Goal: Task Accomplishment & Management: Use online tool/utility

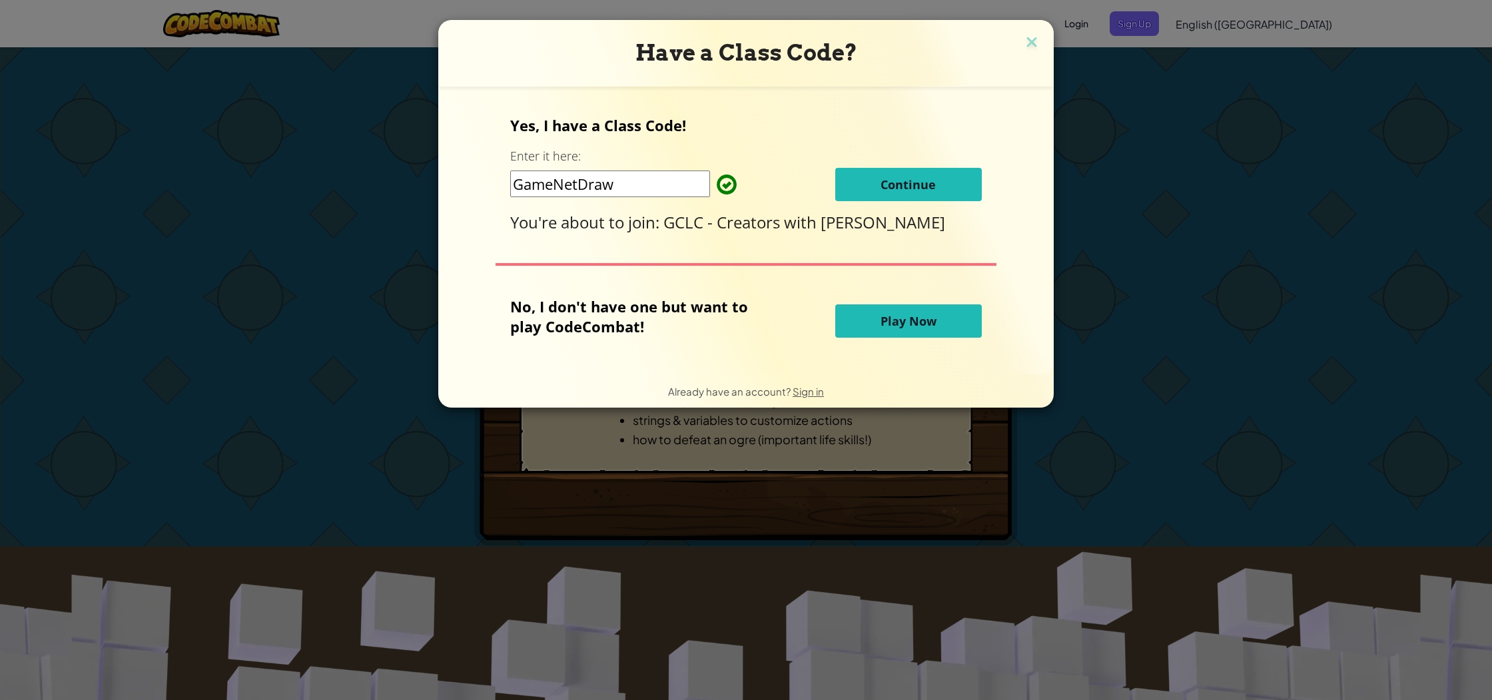
click at [886, 310] on button "Play Now" at bounding box center [908, 320] width 147 height 33
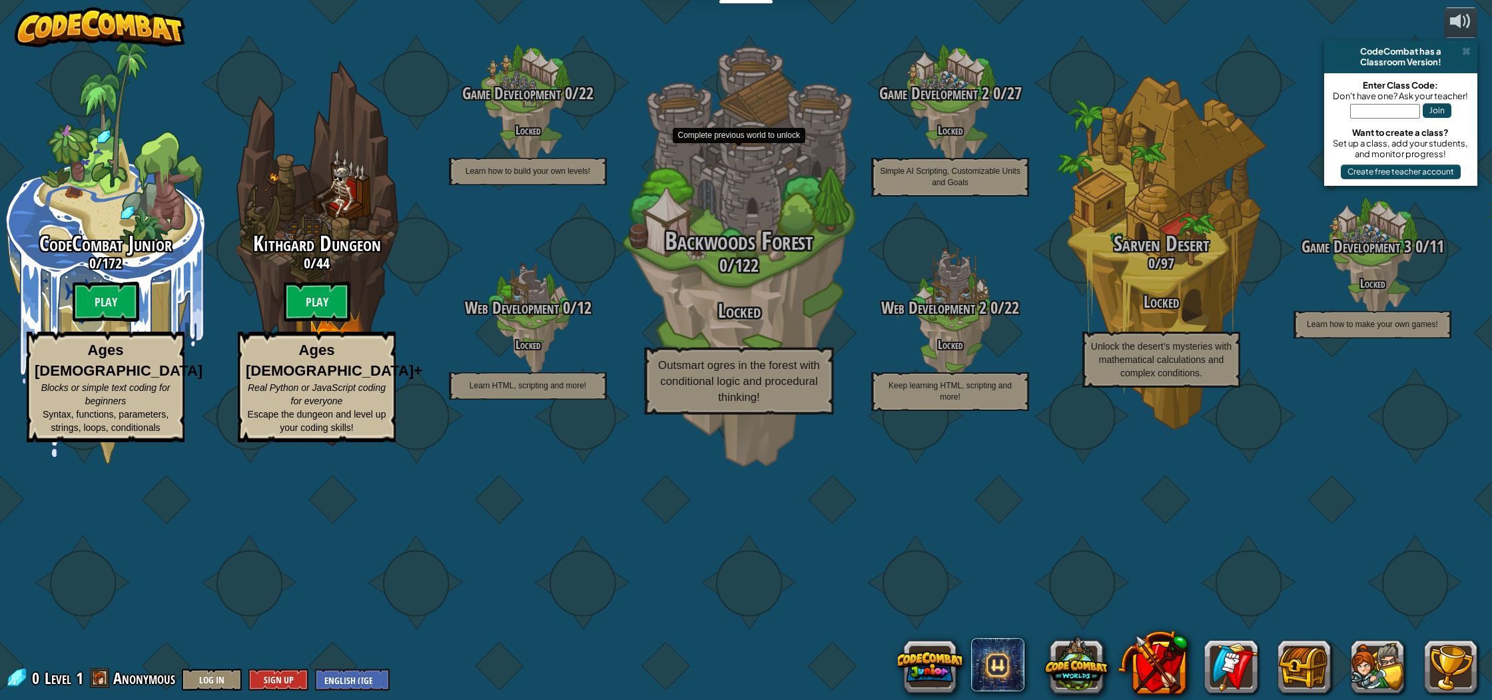
click at [787, 258] on span "Backwoods Forest" at bounding box center [739, 241] width 149 height 35
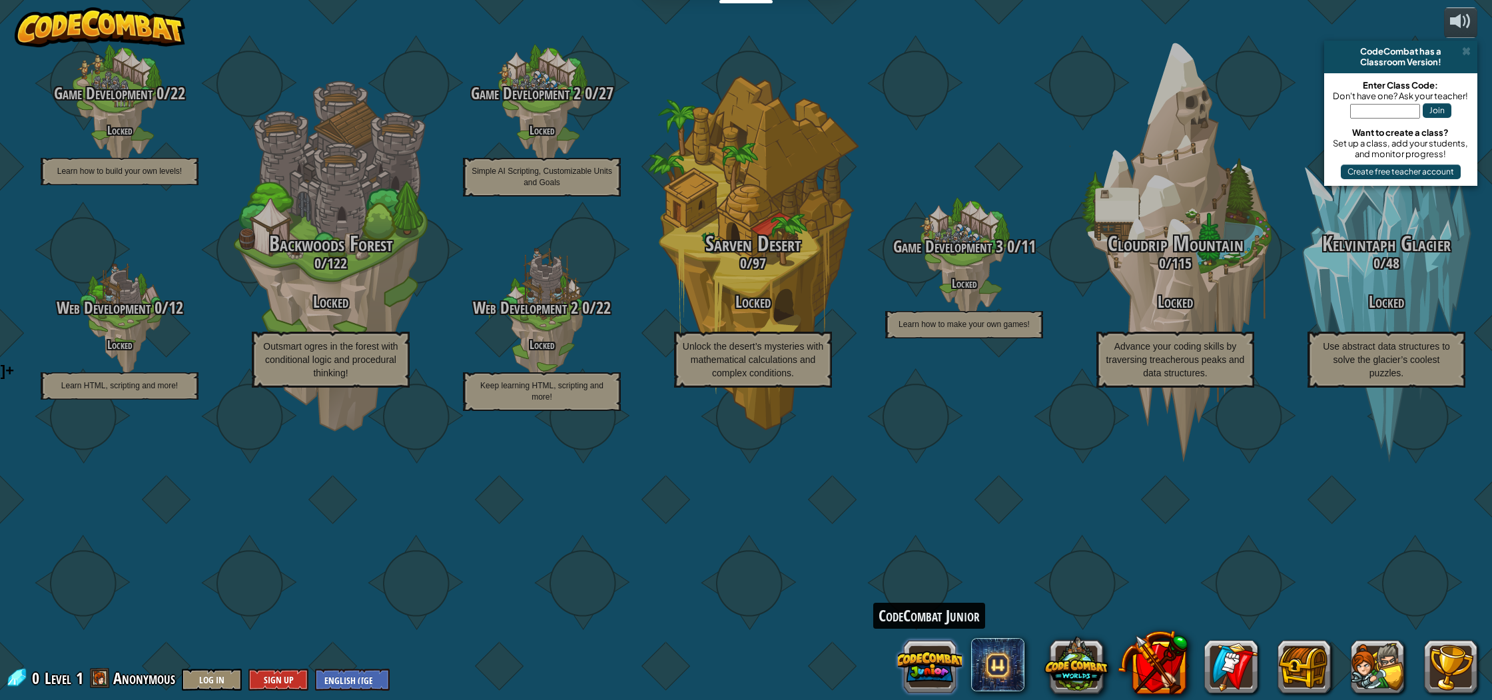
click at [941, 662] on button at bounding box center [930, 667] width 64 height 64
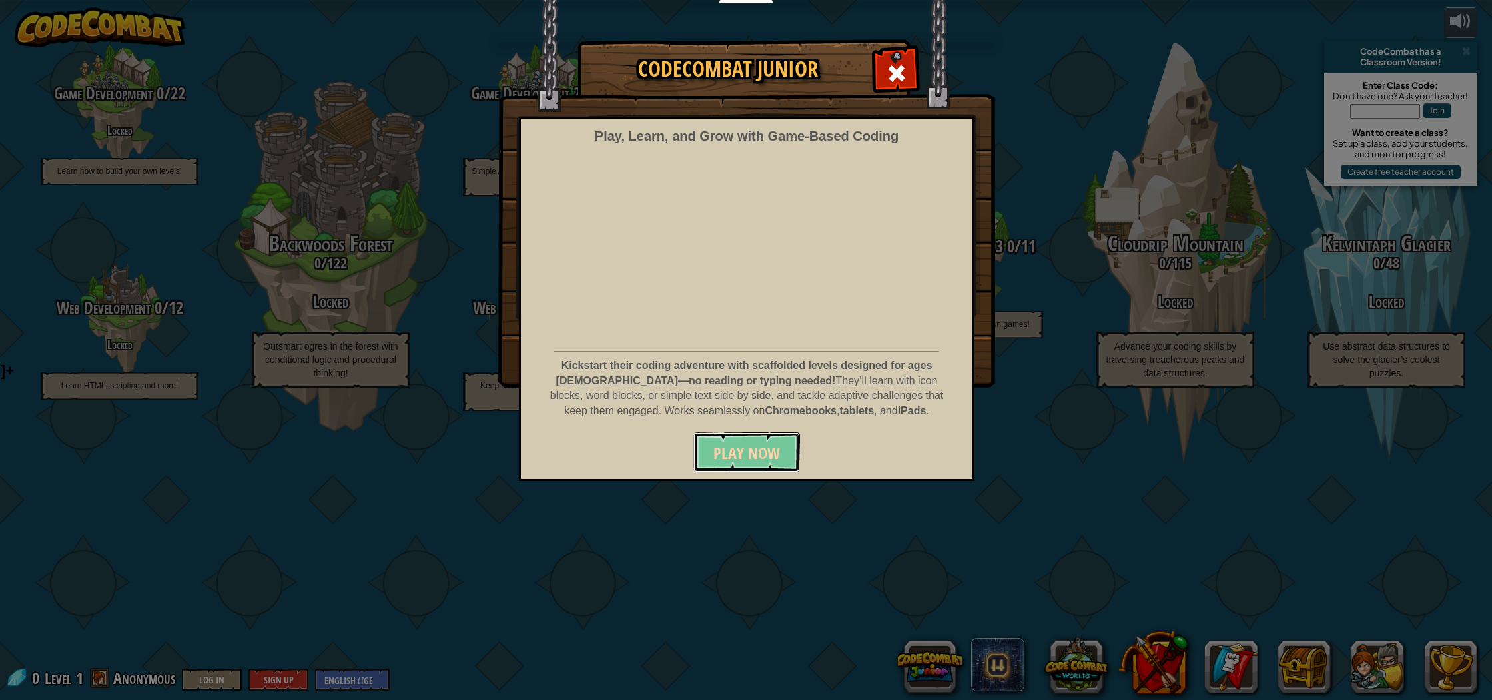
click at [761, 455] on span "Play Now" at bounding box center [746, 452] width 67 height 21
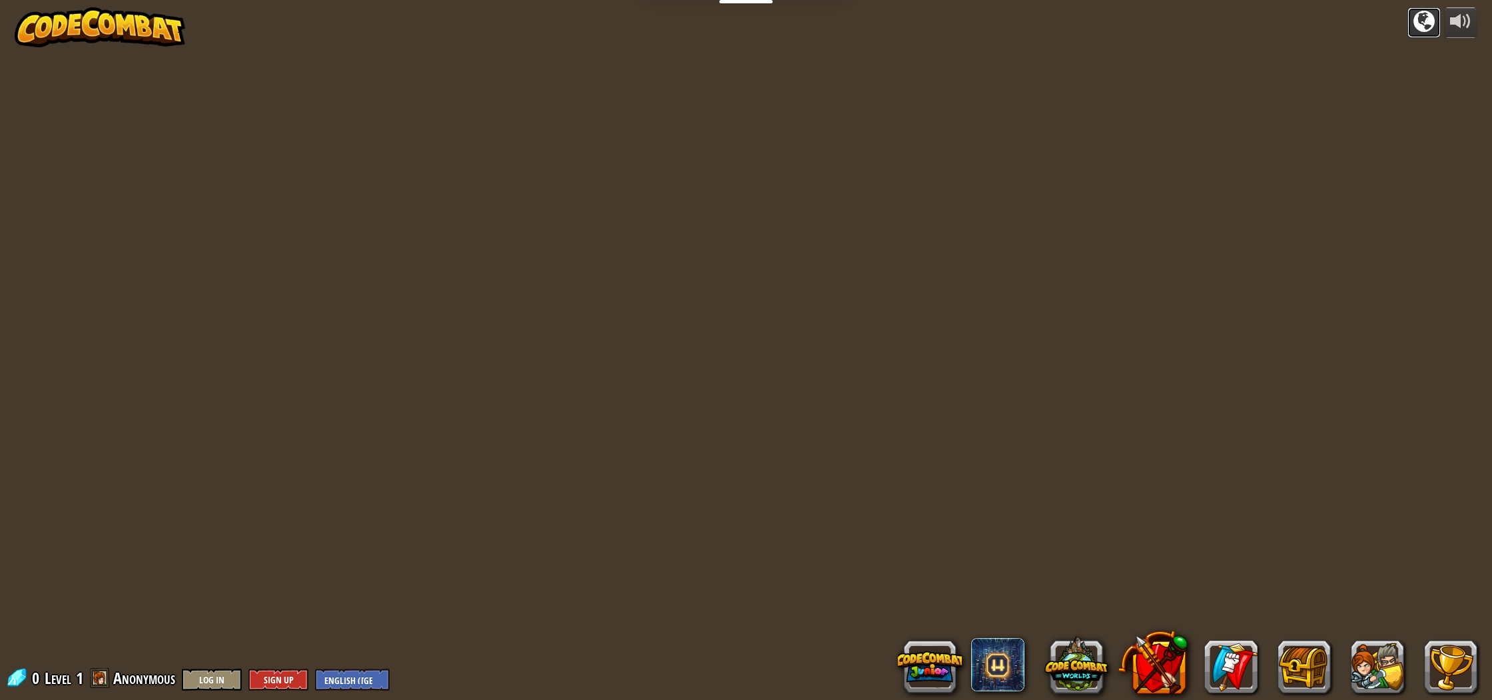
click at [1425, 15] on div at bounding box center [1423, 21] width 21 height 21
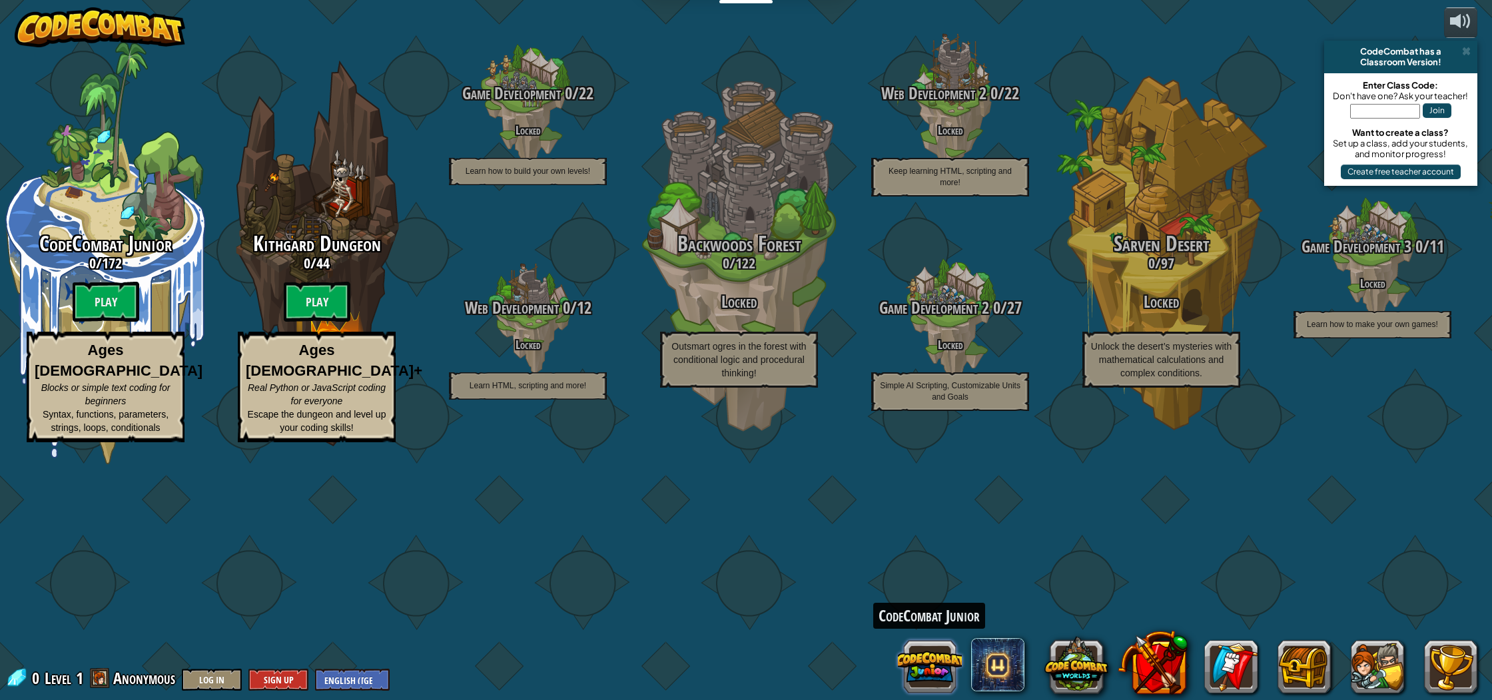
click at [924, 650] on button at bounding box center [930, 667] width 64 height 64
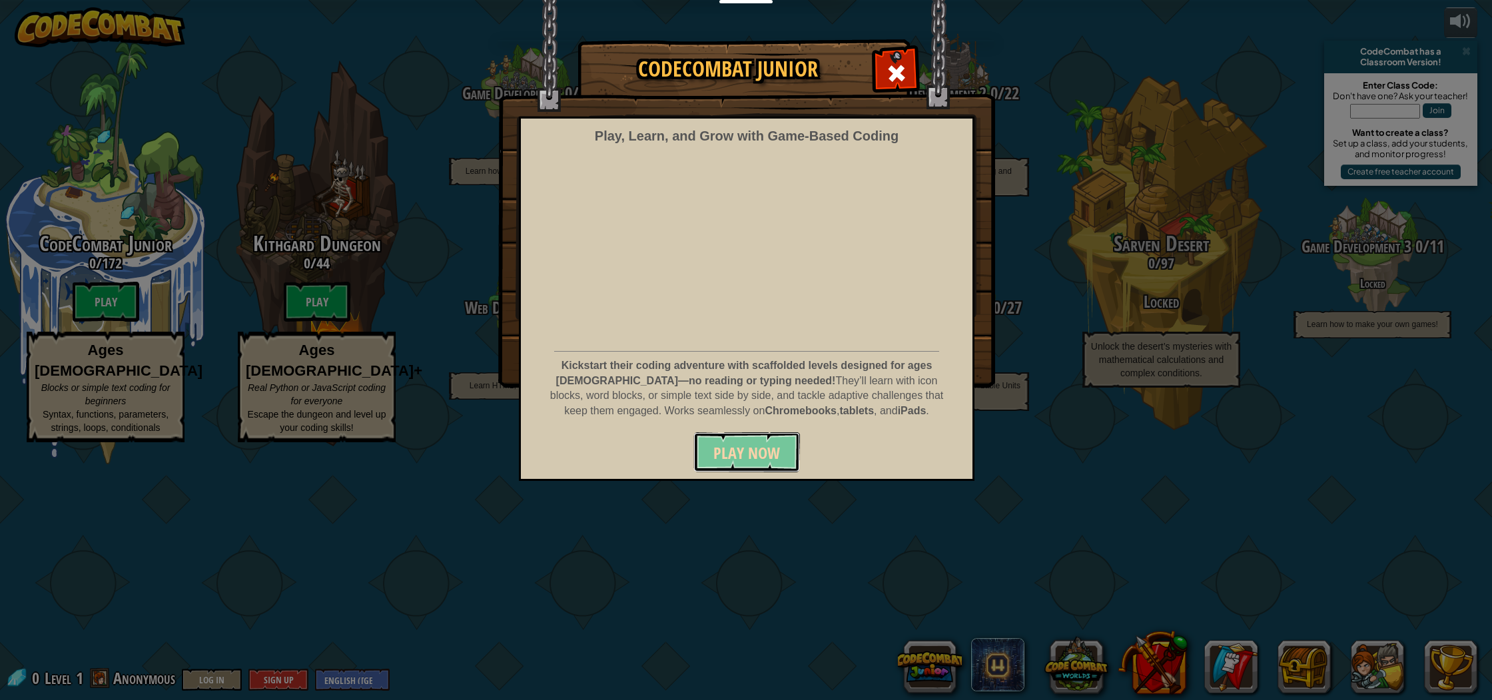
click at [778, 459] on span "Play Now" at bounding box center [746, 452] width 67 height 21
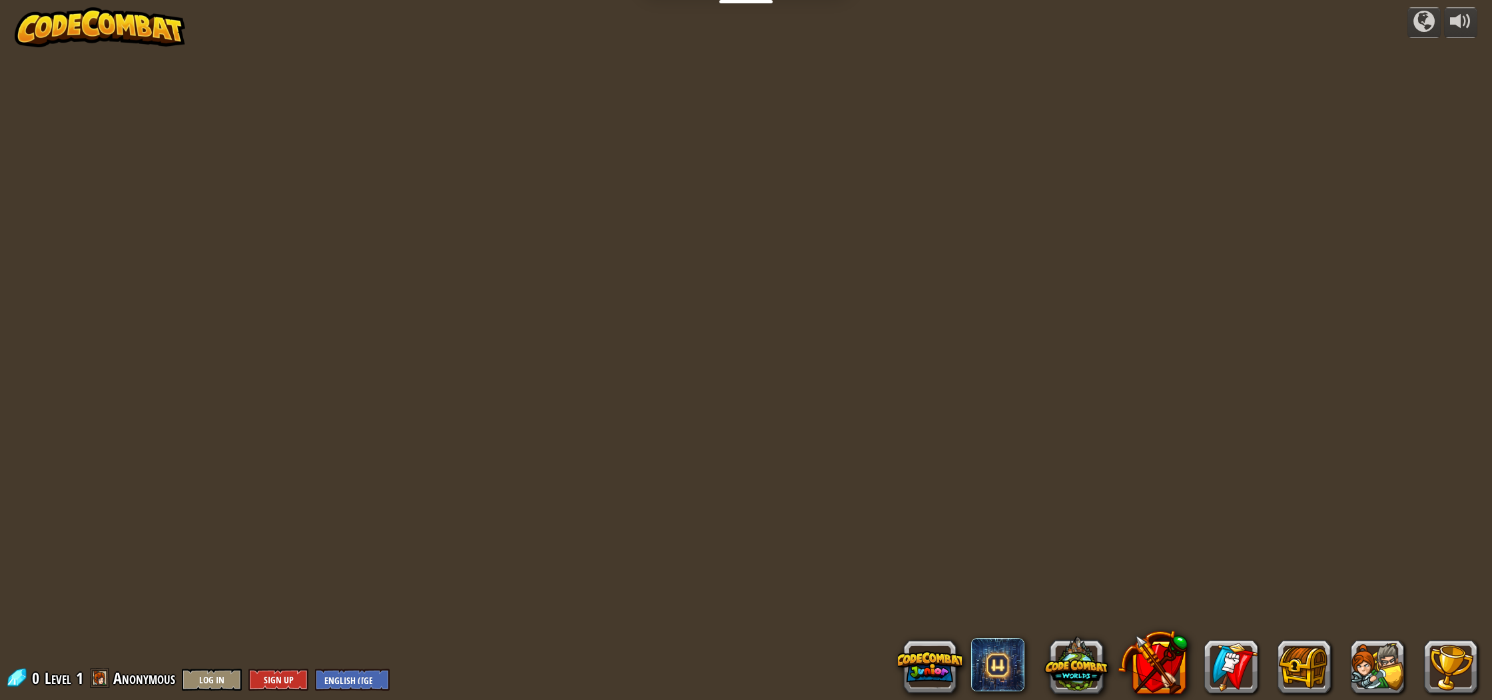
click at [637, 323] on div at bounding box center [746, 350] width 1009 height 700
click at [913, 663] on button at bounding box center [930, 667] width 64 height 64
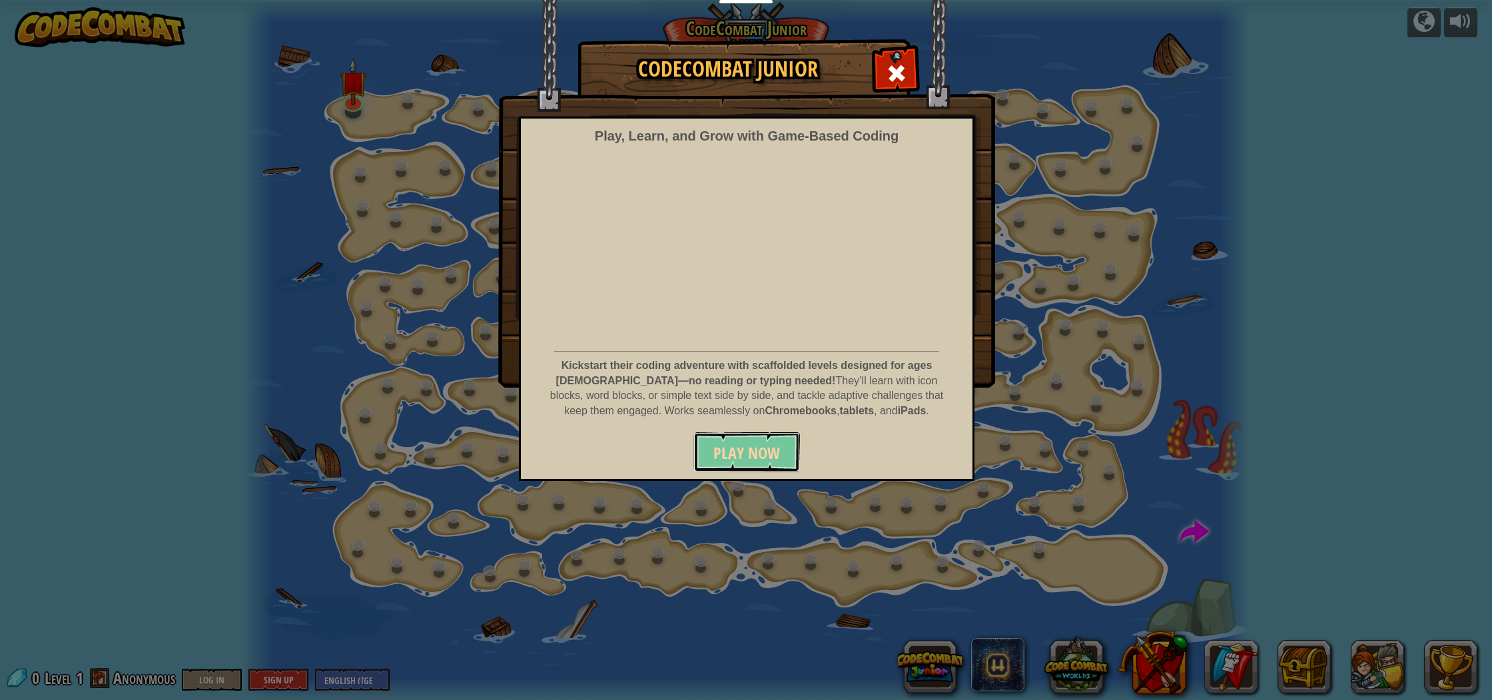
click at [724, 452] on span "Play Now" at bounding box center [746, 452] width 67 height 21
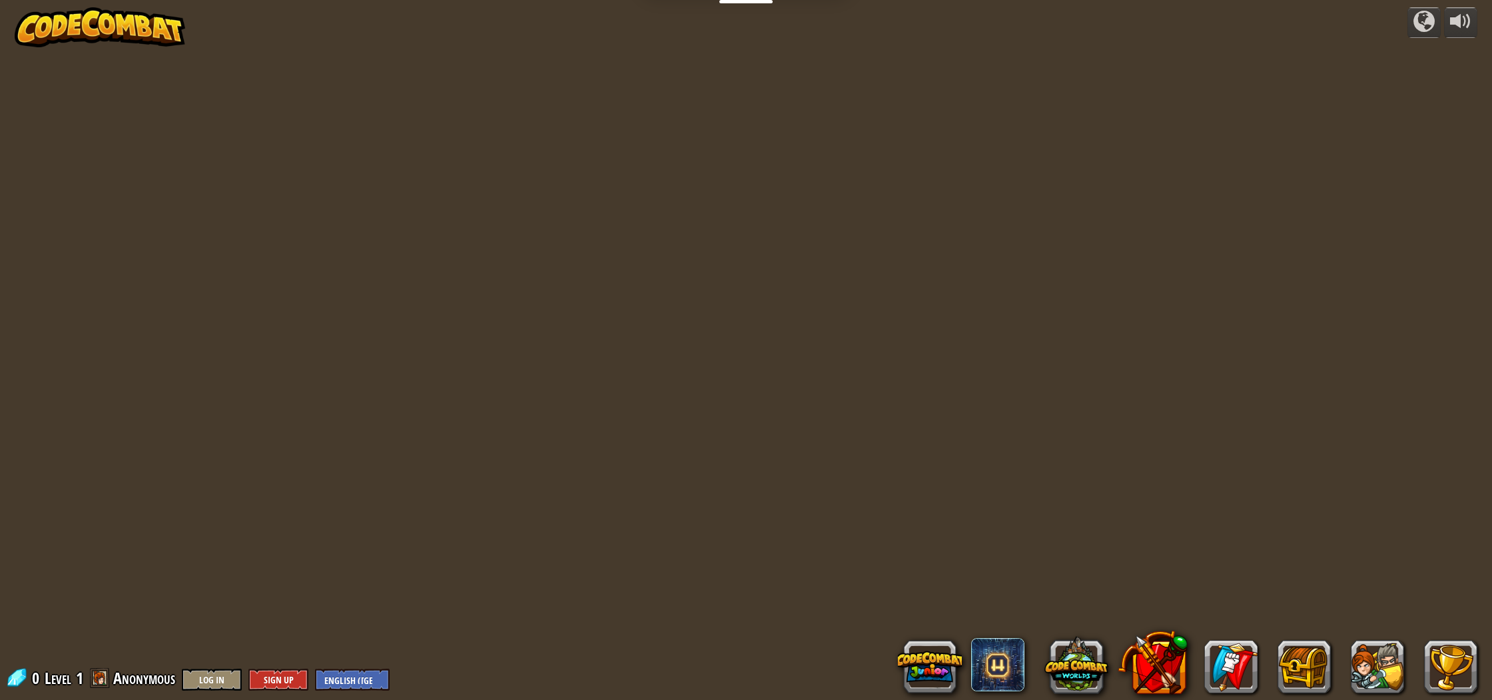
click at [888, 74] on div "powered by 0 Level 1 Anonymous Log In Sign Up English ([GEOGRAPHIC_DATA]) Engli…" at bounding box center [746, 350] width 1492 height 700
click at [936, 661] on button at bounding box center [930, 667] width 64 height 64
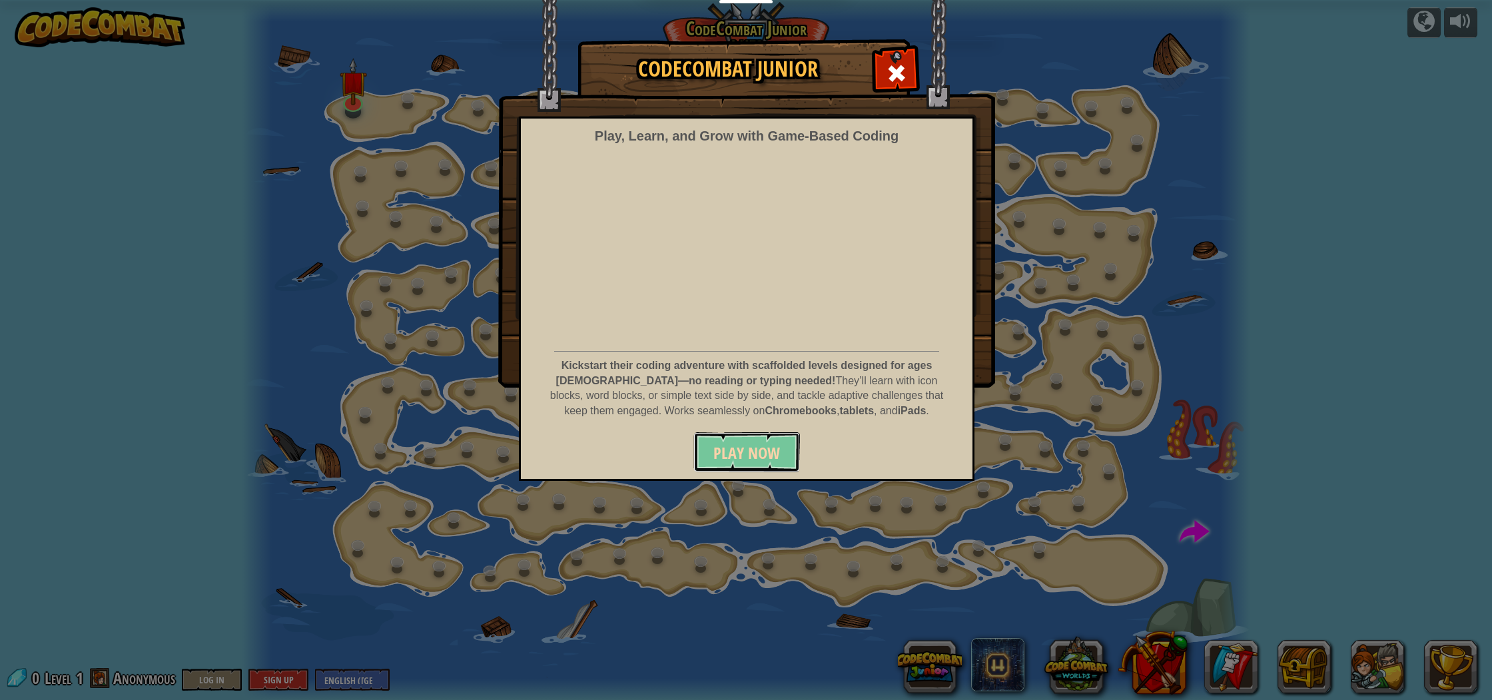
click at [757, 452] on span "Play Now" at bounding box center [746, 452] width 67 height 21
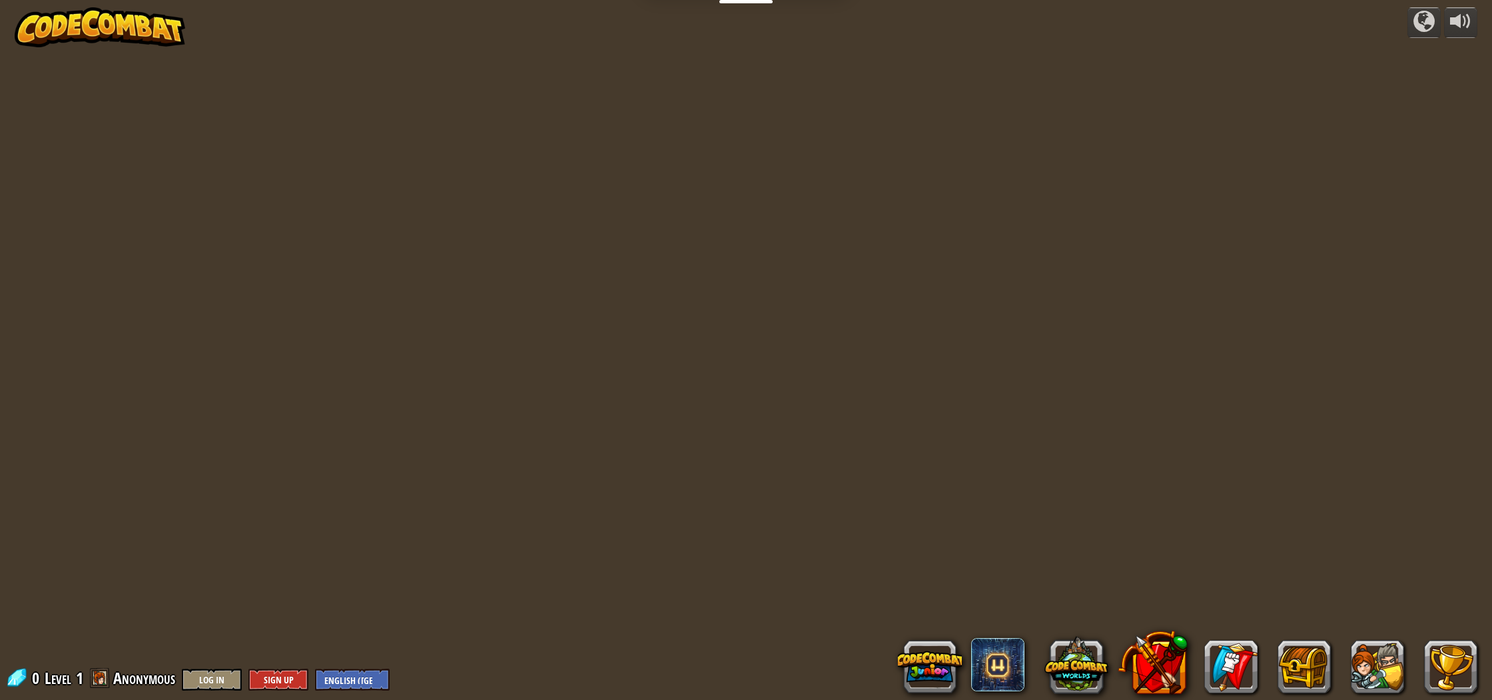
click at [109, 20] on img at bounding box center [100, 27] width 170 height 40
click at [942, 676] on button at bounding box center [930, 667] width 64 height 64
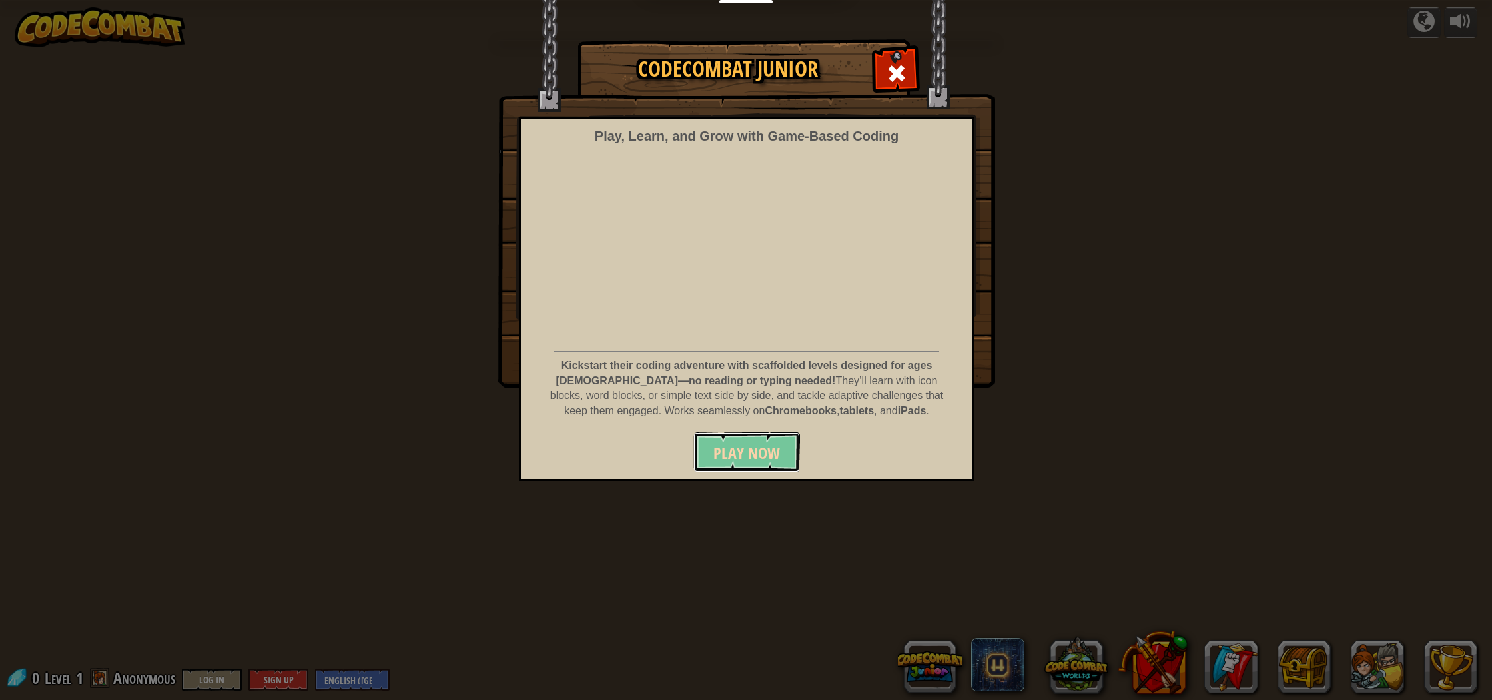
click at [751, 460] on span "Play Now" at bounding box center [746, 452] width 67 height 21
